Goal: Information Seeking & Learning: Find specific page/section

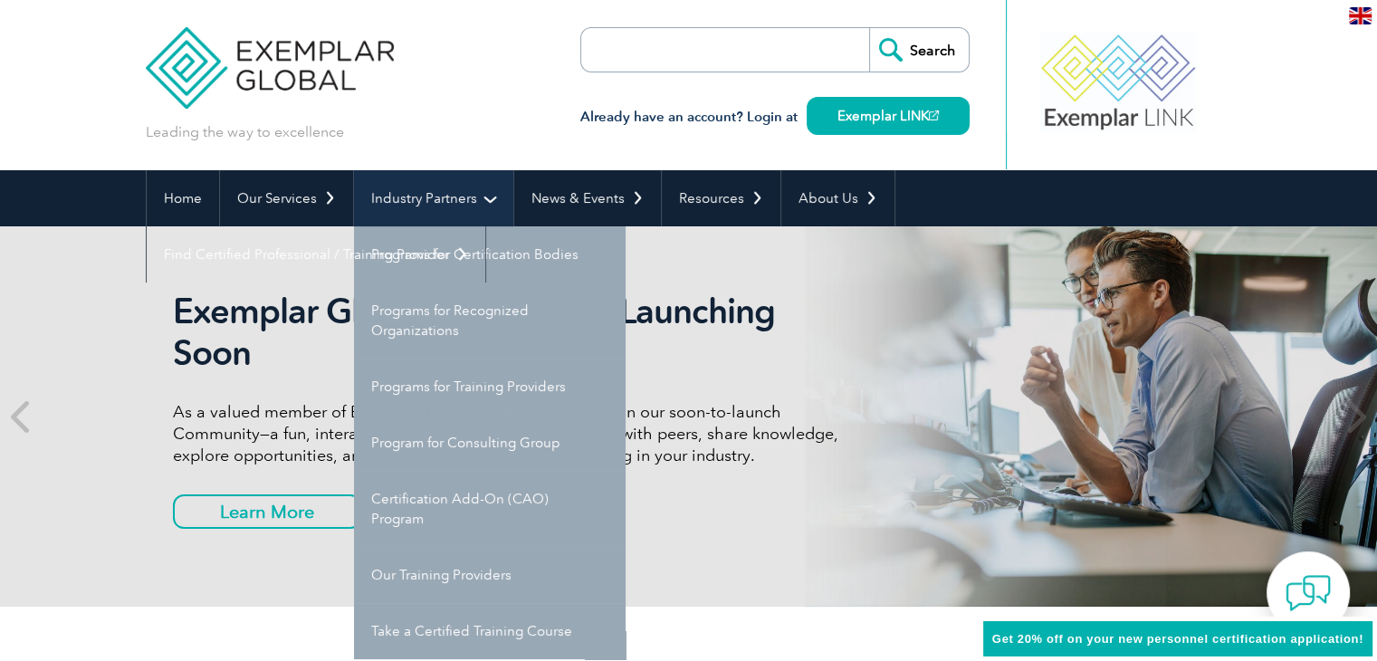
click at [482, 181] on link "Industry Partners" at bounding box center [433, 198] width 159 height 56
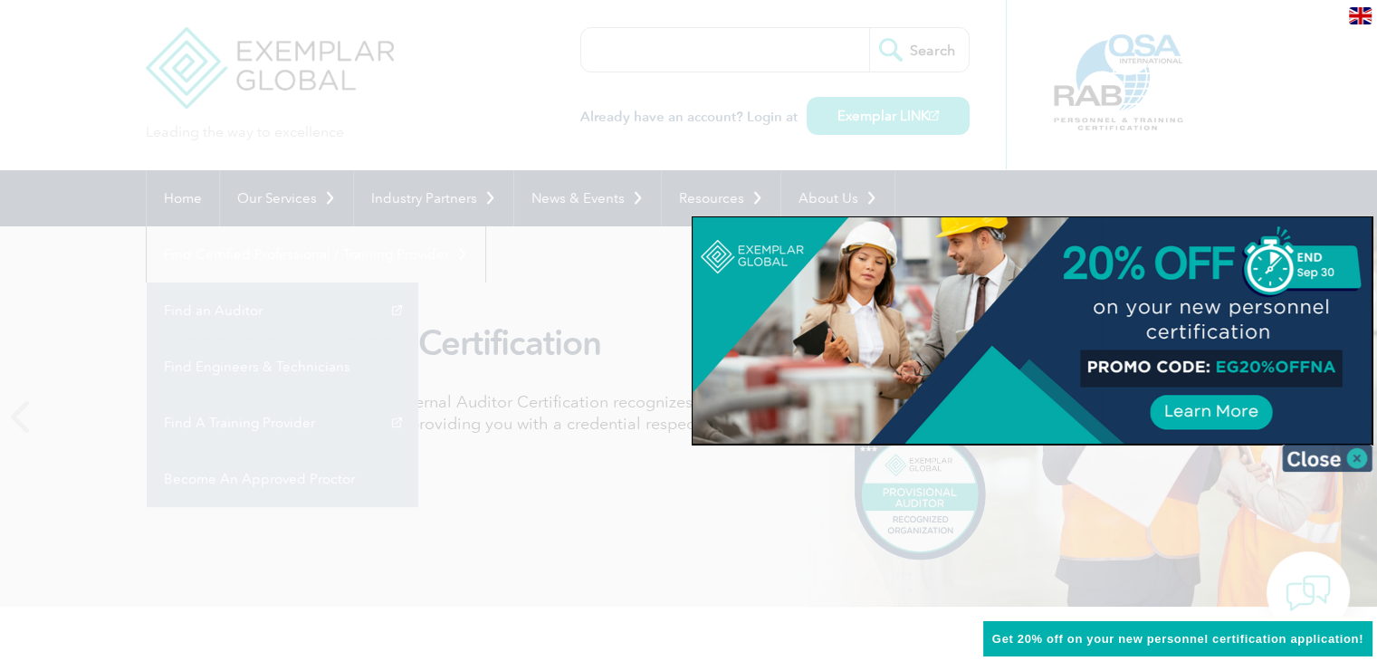
click at [1321, 467] on img at bounding box center [1327, 457] width 91 height 27
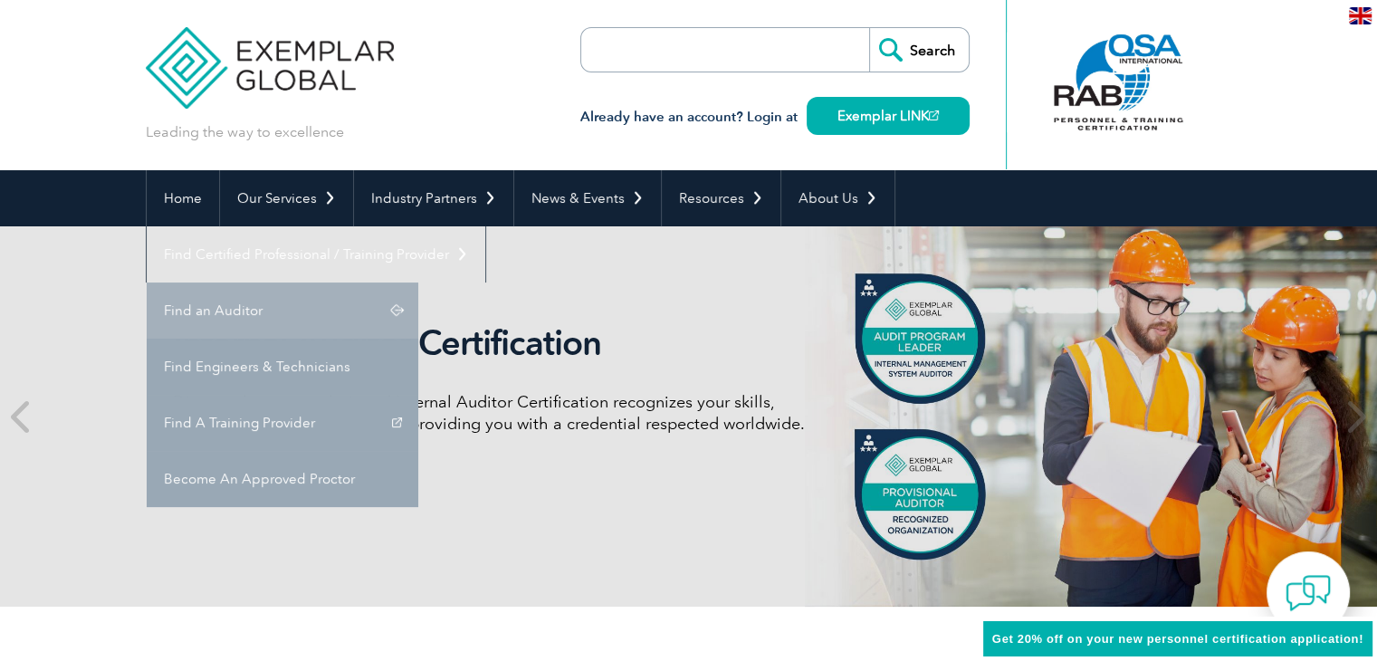
click at [418, 282] on link "Find an Auditor" at bounding box center [283, 310] width 272 height 56
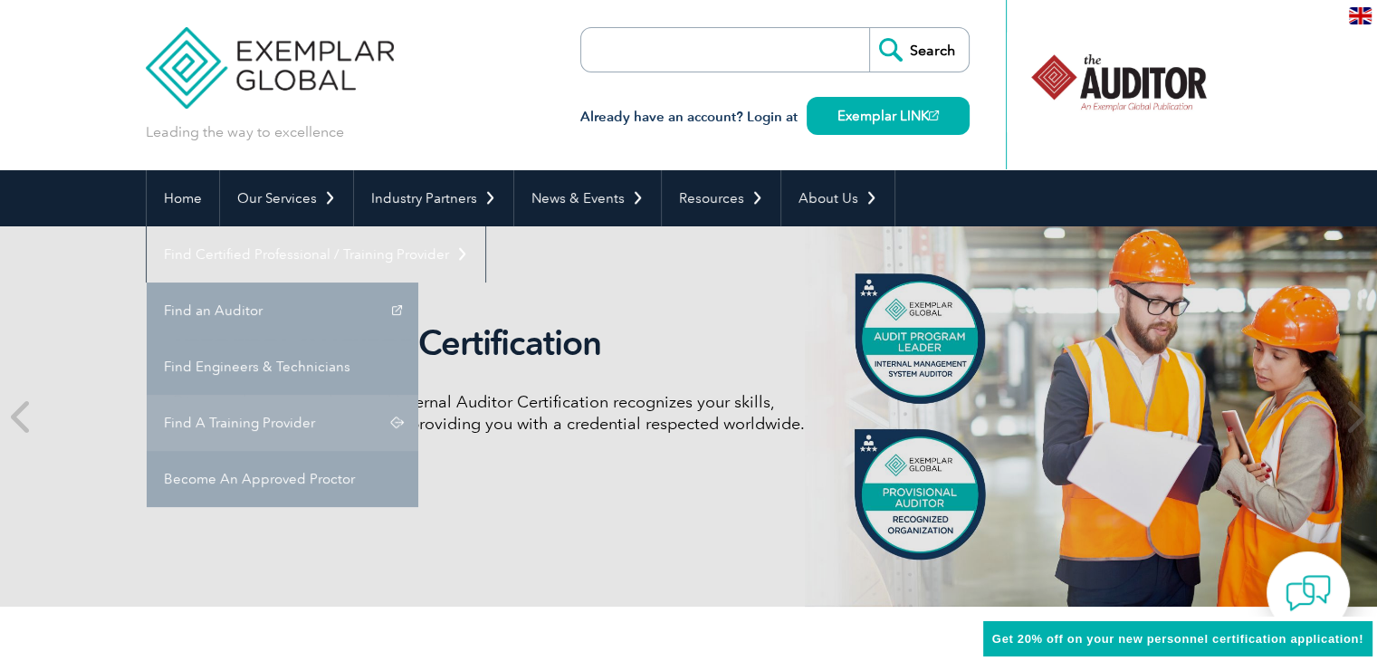
click at [418, 395] on link "Find A Training Provider" at bounding box center [283, 423] width 272 height 56
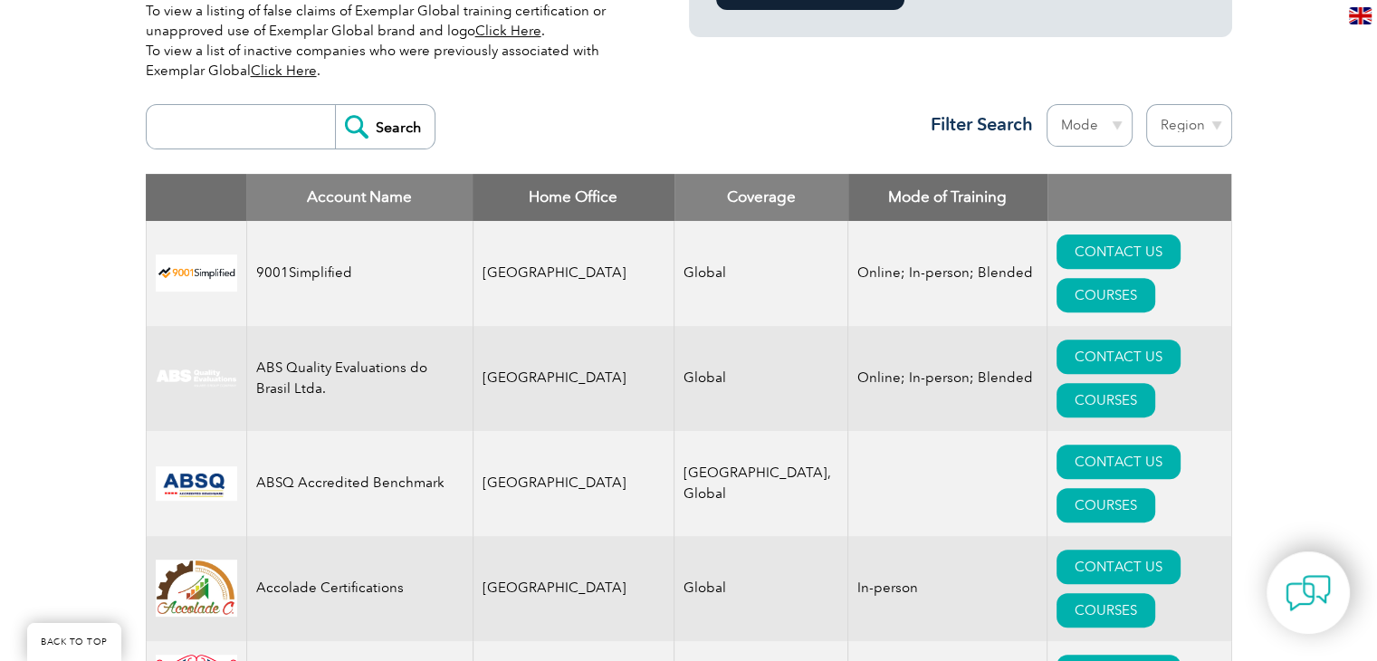
scroll to position [621, 0]
click at [243, 146] on input "search" at bounding box center [245, 127] width 179 height 43
type input "Secura"
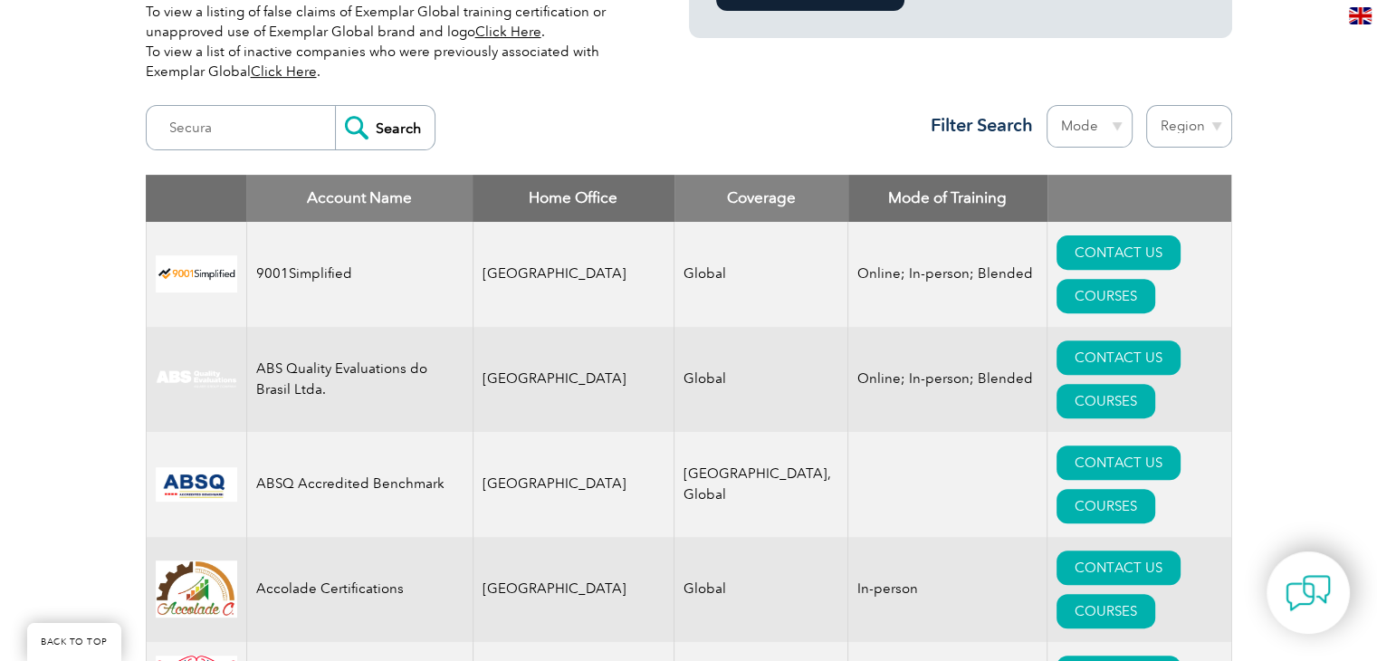
click at [390, 113] on input "Search" at bounding box center [385, 127] width 100 height 43
click at [390, 129] on input "Search" at bounding box center [385, 127] width 100 height 43
